Goal: Complete application form: Complete application form

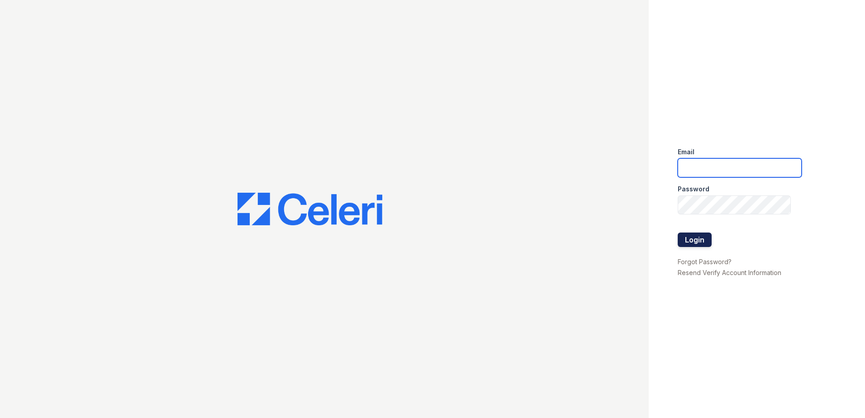
type input "[EMAIL_ADDRESS][DOMAIN_NAME]"
click at [686, 235] on button "Login" at bounding box center [695, 240] width 34 height 14
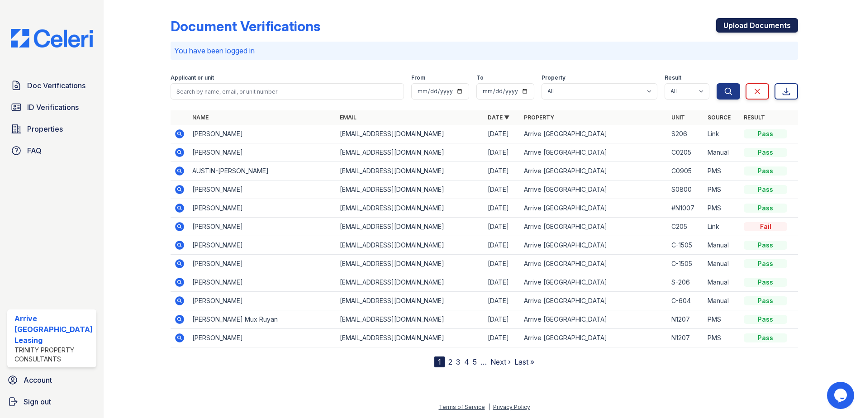
click at [750, 28] on link "Upload Documents" at bounding box center [757, 25] width 82 height 14
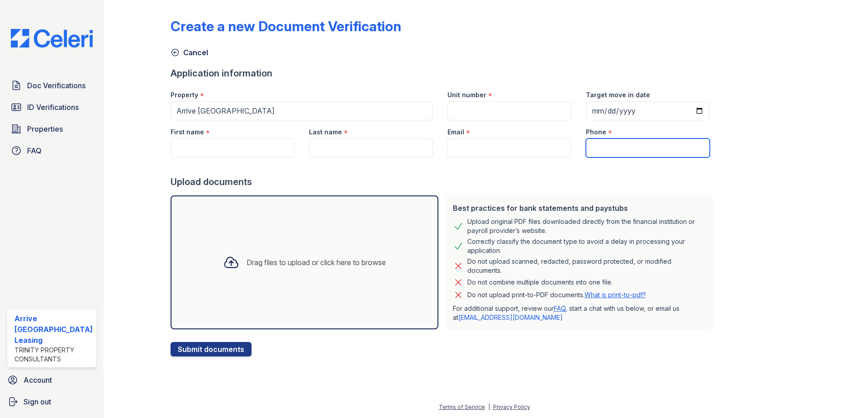
paste input "[PHONE_NUMBER]"
type input "[PHONE_NUMBER]"
click at [469, 148] on input "Email" at bounding box center [510, 147] width 124 height 19
type input "[EMAIL_ADDRESS][DOMAIN_NAME]"
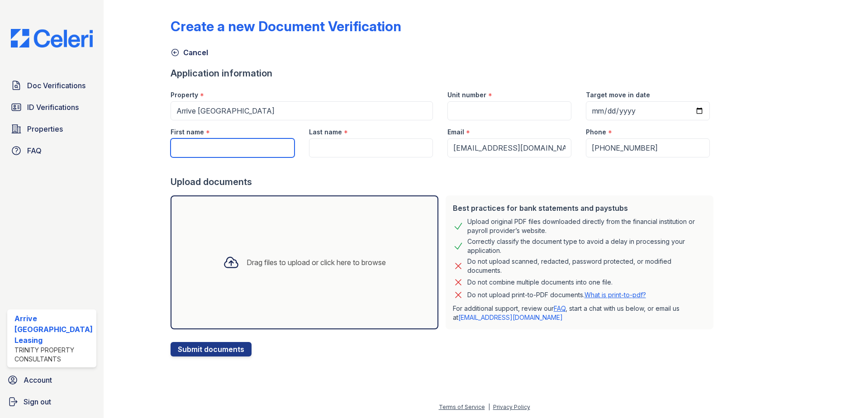
click at [249, 152] on input "First name" at bounding box center [233, 147] width 124 height 19
type input "[PERSON_NAME]"
type input "S206"
type input "[DATE]"
type input "Deza"
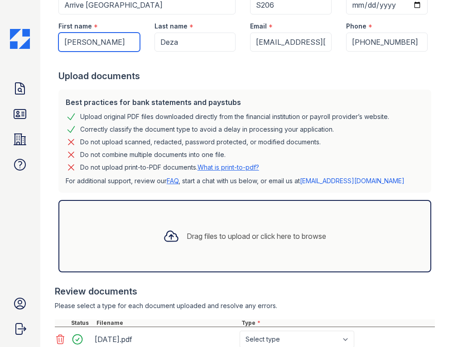
scroll to position [136, 0]
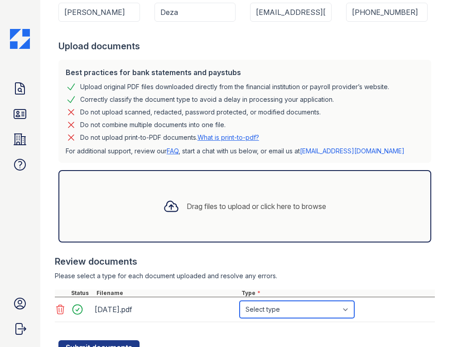
click at [331, 310] on select "Select type Paystub Bank Statement Offer Letter Tax Documents Benefit Award Let…" at bounding box center [296, 309] width 114 height 17
select select "paystub"
click at [239, 301] on select "Select type Paystub Bank Statement Offer Letter Tax Documents Benefit Award Let…" at bounding box center [296, 309] width 114 height 17
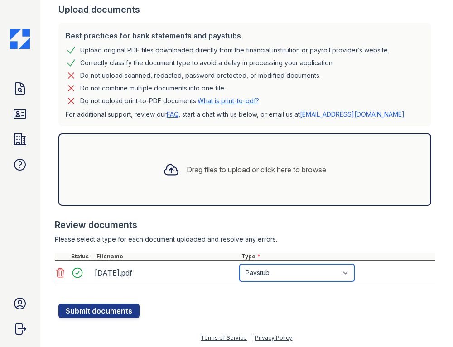
scroll to position [174, 0]
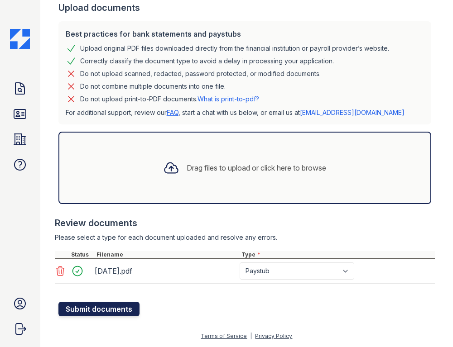
click at [107, 309] on button "Submit documents" at bounding box center [98, 309] width 81 height 14
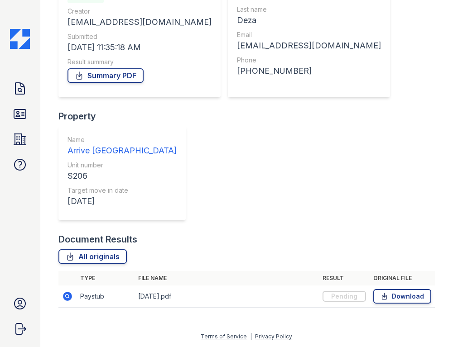
scroll to position [138, 0]
click at [386, 299] on link "Download" at bounding box center [402, 296] width 58 height 14
click at [100, 79] on link "Summary PDF" at bounding box center [105, 75] width 76 height 14
